Goal: Task Accomplishment & Management: Complete application form

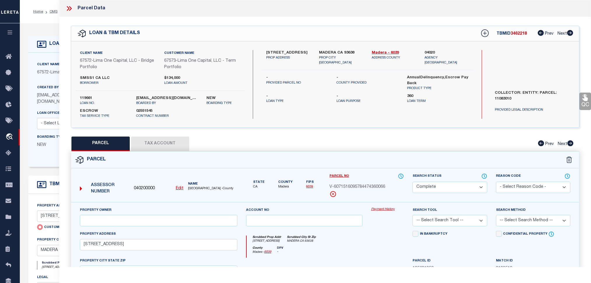
select select "200"
select select "CP"
select select "Escrow"
click at [54, 11] on link "OMS" at bounding box center [54, 11] width 8 height 3
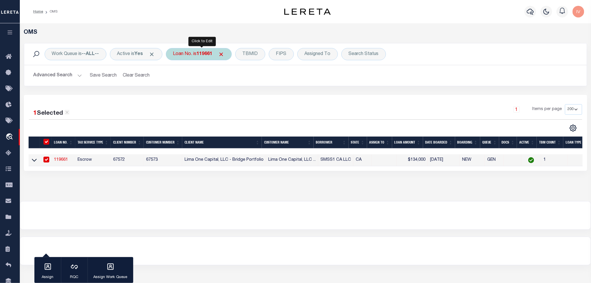
click at [190, 50] on div "Loan No. is 119661" at bounding box center [199, 54] width 66 height 12
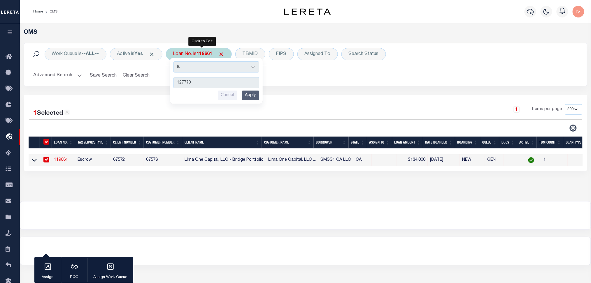
type input "127770"
click at [249, 96] on input "Apply" at bounding box center [250, 96] width 17 height 10
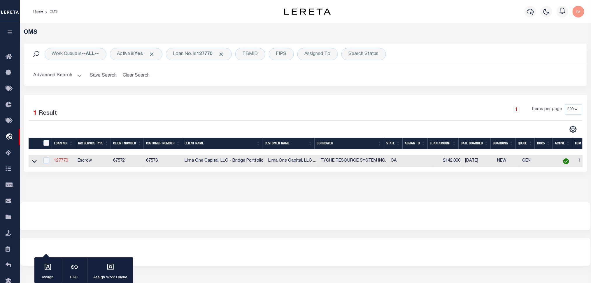
click at [55, 161] on link "127770" at bounding box center [61, 161] width 14 height 4
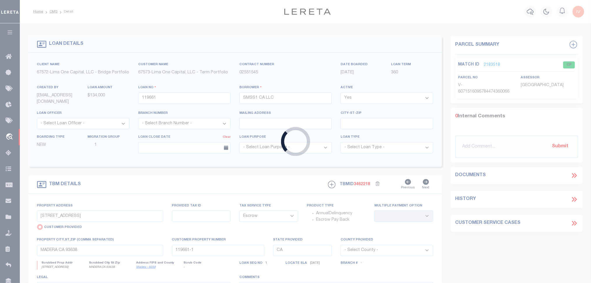
type input "127770"
type input "TYCHE RESOURCE SYSTEM INC."
select select
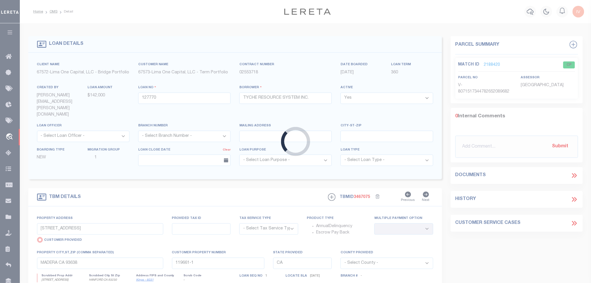
type input "[STREET_ADDRESS]"
select select "Escrow"
select select
type input "HANFORD CA 93230"
type input "127770-1"
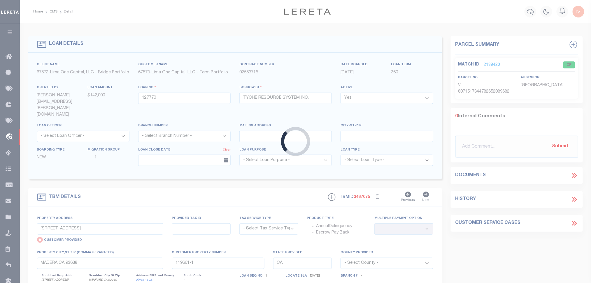
type textarea "COLLECTOR: ENTITY: PARCEL: 11480004000"
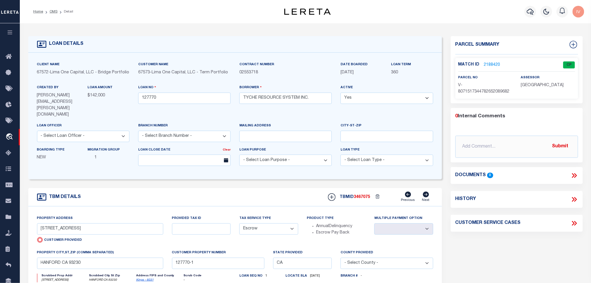
click at [491, 62] on link "2188420" at bounding box center [492, 65] width 16 height 6
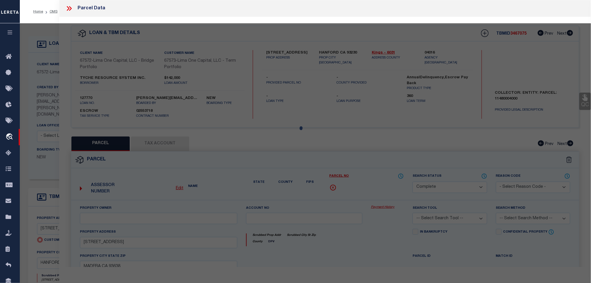
select select "AS"
checkbox input "false"
select select "CP"
type input "[STREET_ADDRESS]"
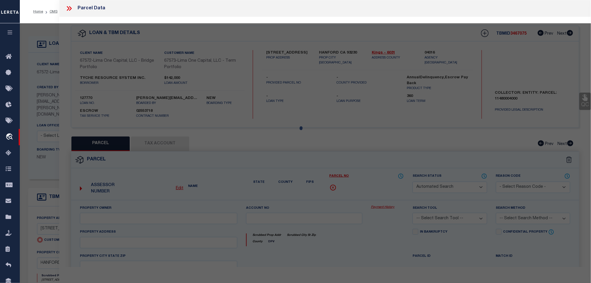
type input "HANFORD CA 93230"
